Goal: Transaction & Acquisition: Purchase product/service

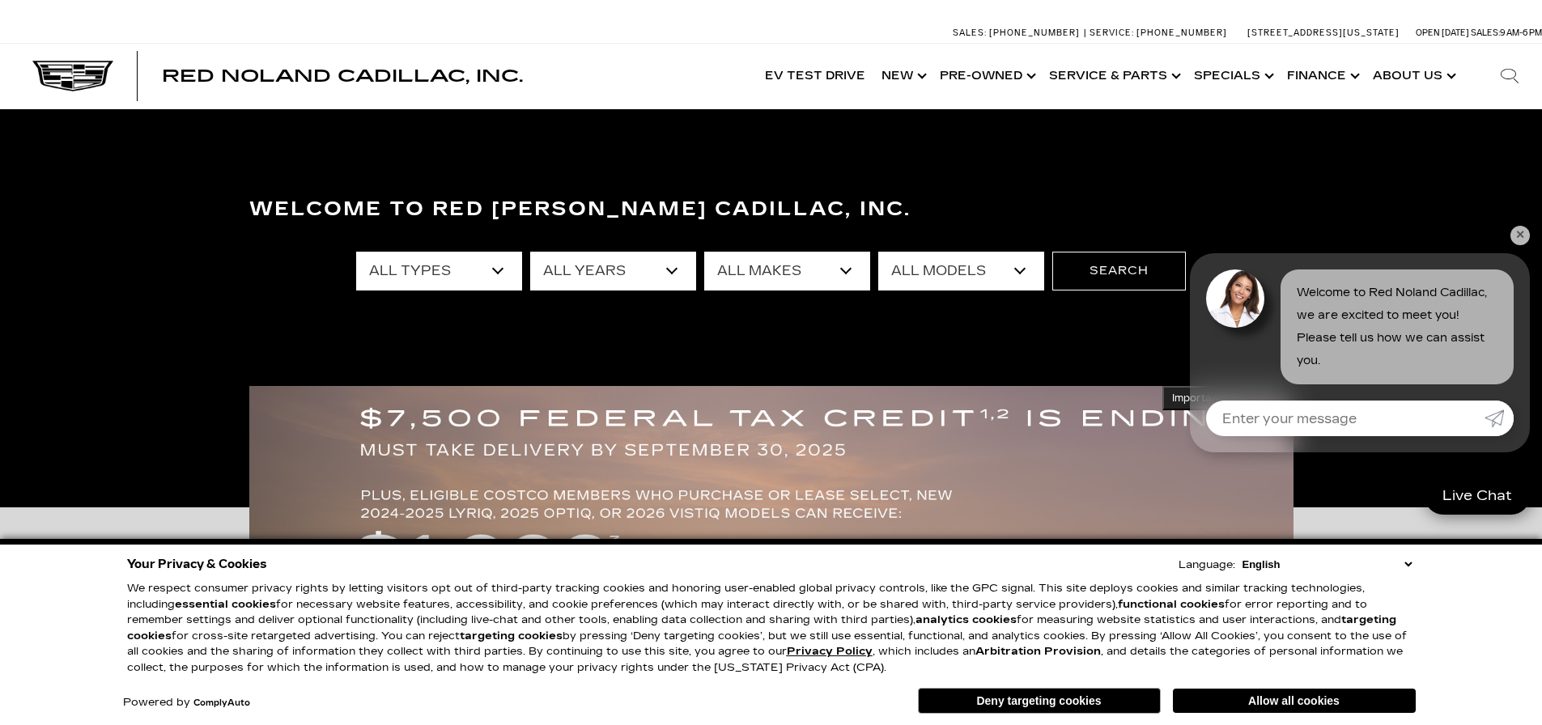
click at [1028, 275] on select "All Models A4 Cherokee [US_STATE] Crown Signia CT4 CT5 CT5-V DTS Enclave EQE Es…" at bounding box center [961, 271] width 166 height 39
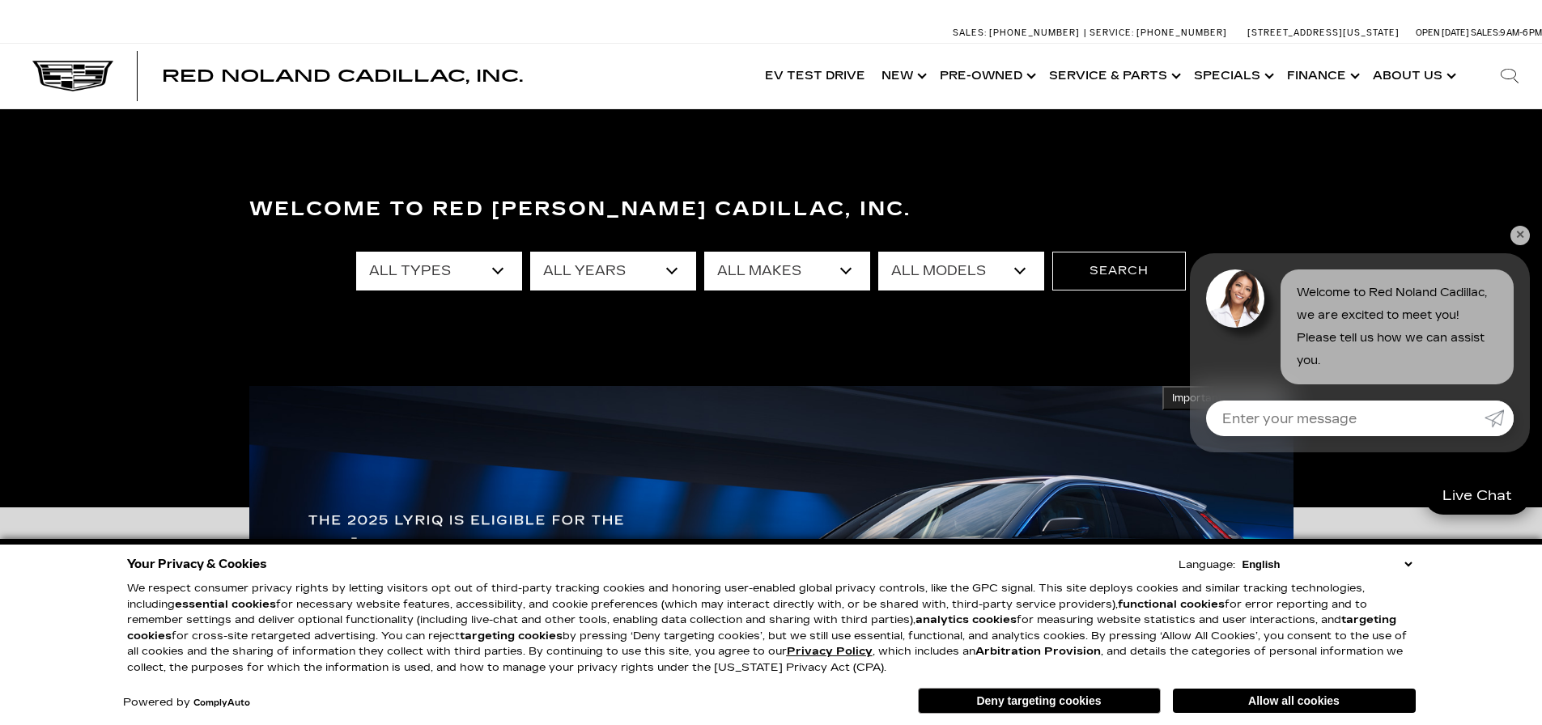
click at [1008, 277] on select "All Models A4 Cherokee [US_STATE] Crown Signia CT4 CT5 CT5-V DTS Enclave EQE Es…" at bounding box center [961, 271] width 166 height 39
click at [840, 275] on select "All Makes Audi BMW Buick Cadillac Chevrolet Ford Honda Jeep Land Rover Lexus Me…" at bounding box center [787, 271] width 166 height 39
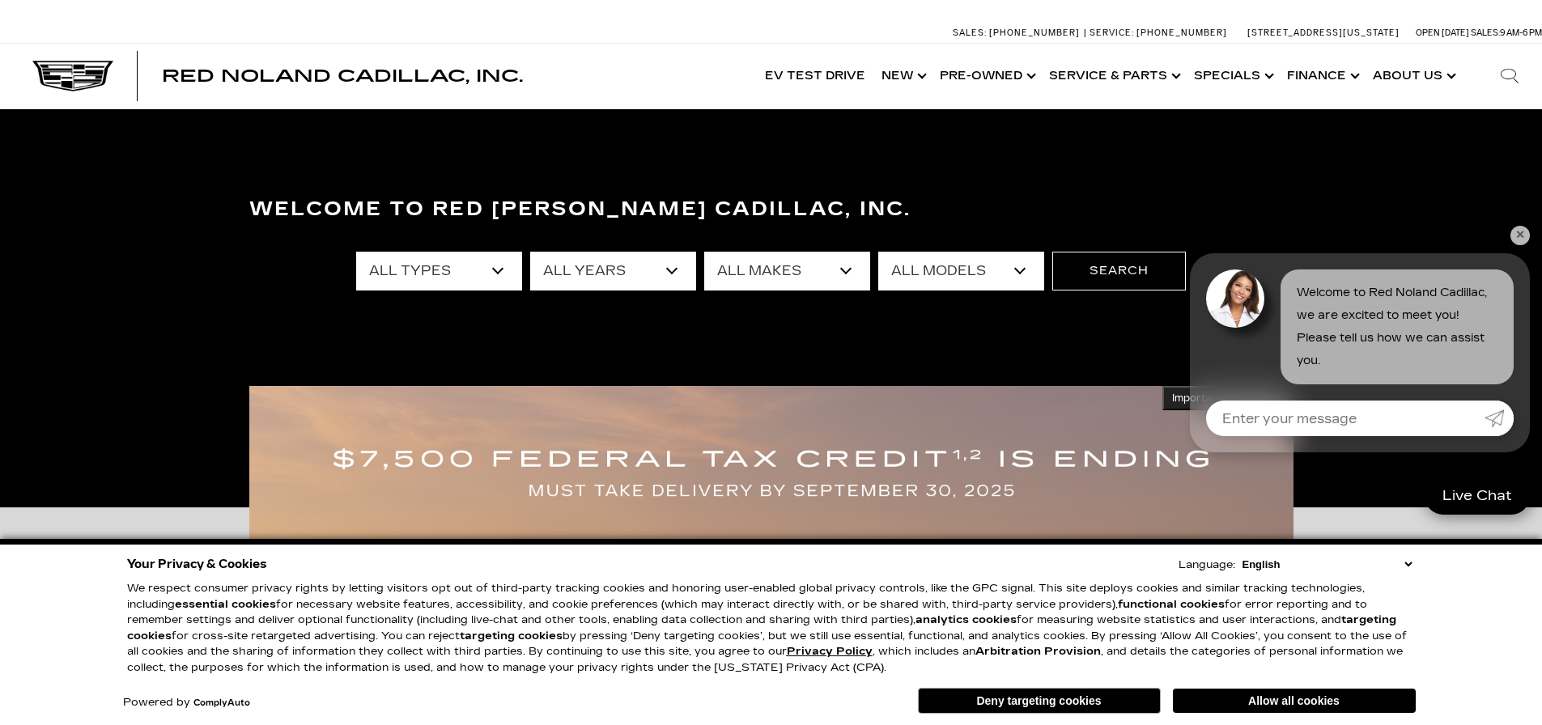
select select "Cadillac"
click at [704, 252] on select "All Makes Audi BMW Buick Cadillac Chevrolet Ford Honda Jeep Land Rover Lexus Me…" at bounding box center [787, 271] width 166 height 39
click at [1022, 274] on select "All Models CT4 CT5 CT5-V DTS Escalade Escalade ESV ESCALADE IQ ESCALADE IQL LYR…" at bounding box center [961, 271] width 166 height 39
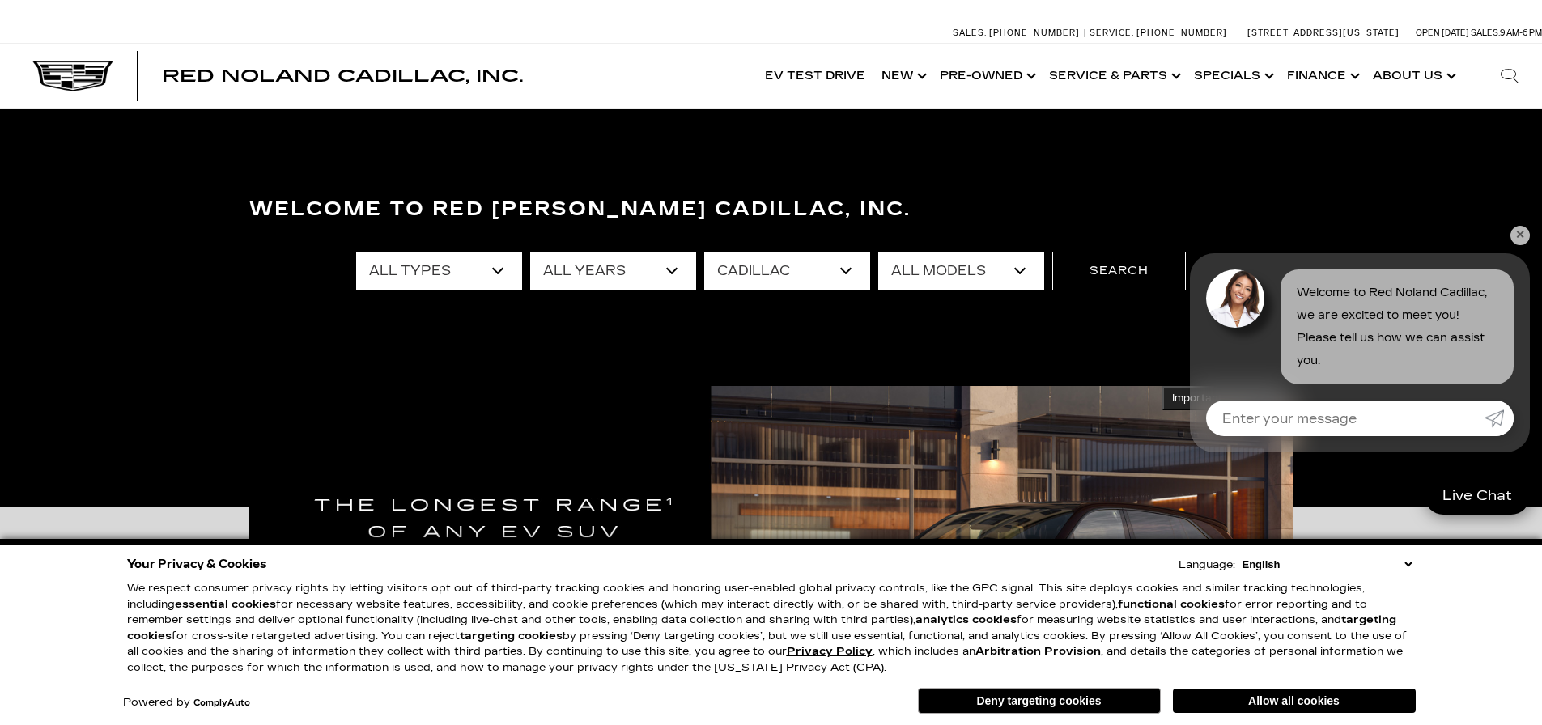
select select "OPTIQ"
click at [878, 252] on select "All Models CT4 CT5 CT5-V DTS Escalade Escalade ESV ESCALADE IQ ESCALADE IQL LYR…" at bounding box center [961, 271] width 166 height 39
click at [1119, 264] on button "Search" at bounding box center [1119, 271] width 134 height 39
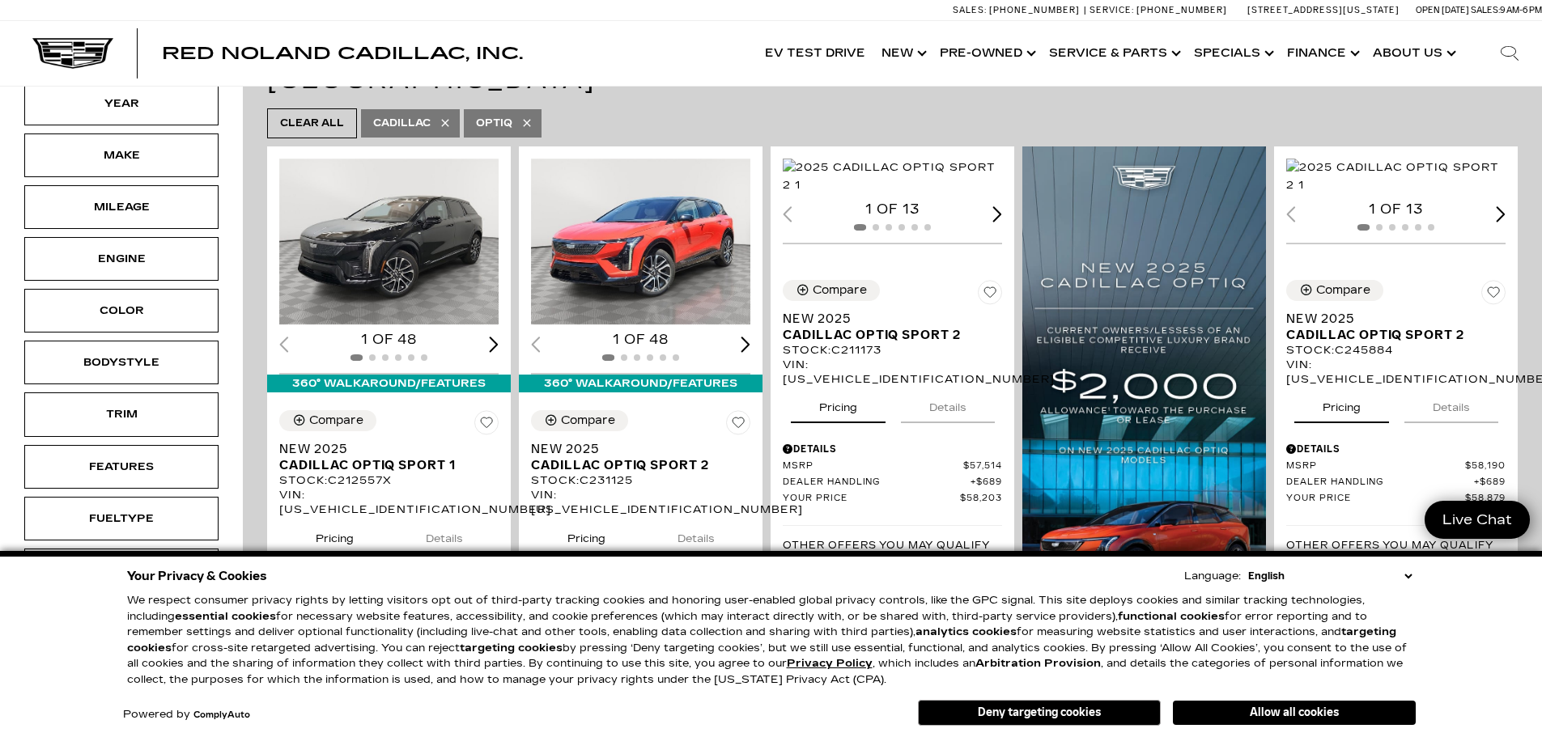
scroll to position [324, 0]
